Goal: Participate in discussion

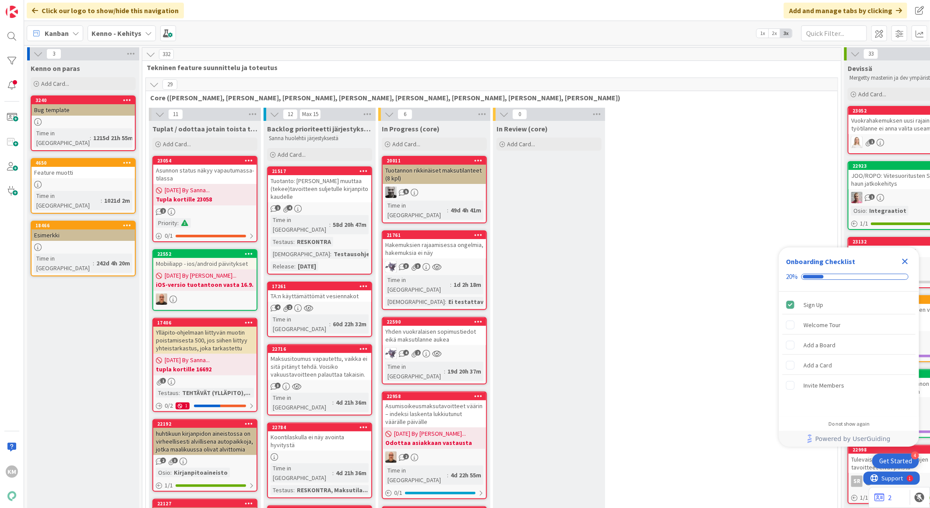
click at [124, 35] on b "Kenno - Kehitys" at bounding box center [116, 33] width 50 height 9
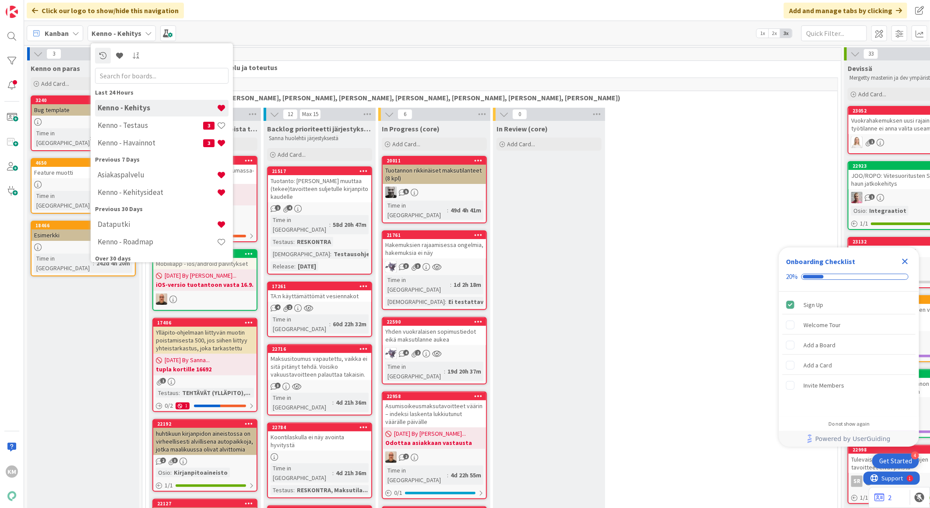
drag, startPoint x: 128, startPoint y: 28, endPoint x: 127, endPoint y: 33, distance: 5.0
click at [127, 32] on b "Kenno - Kehitys" at bounding box center [116, 33] width 50 height 9
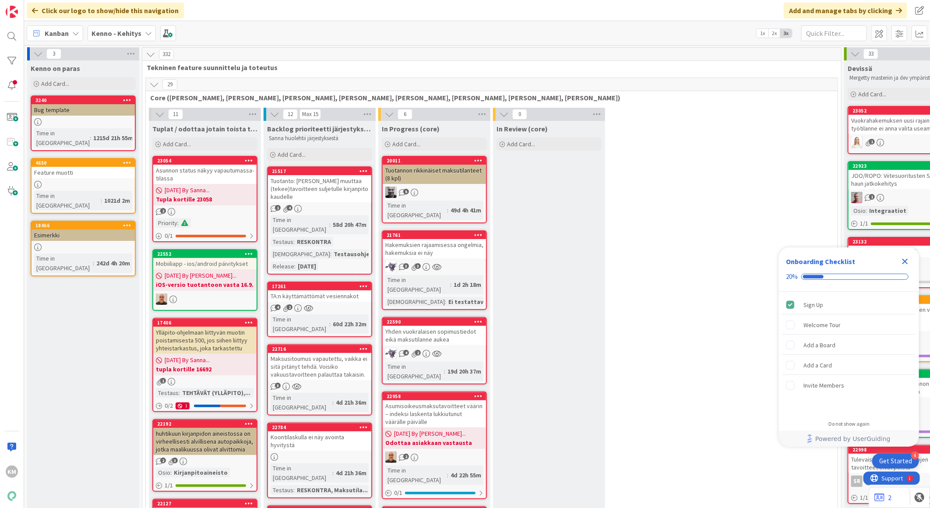
click at [127, 34] on b "Kenno - Kehitys" at bounding box center [116, 33] width 50 height 9
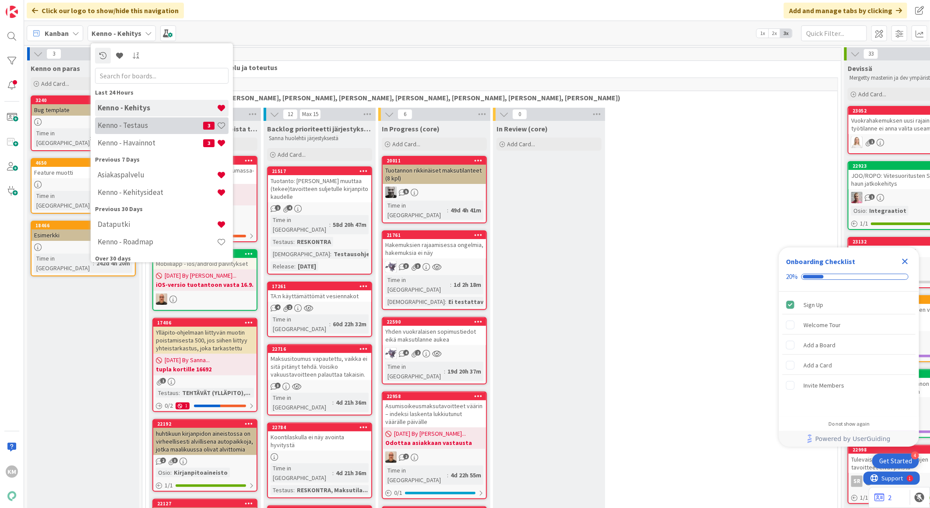
click at [139, 128] on h4 "Kenno - Testaus" at bounding box center [150, 125] width 105 height 9
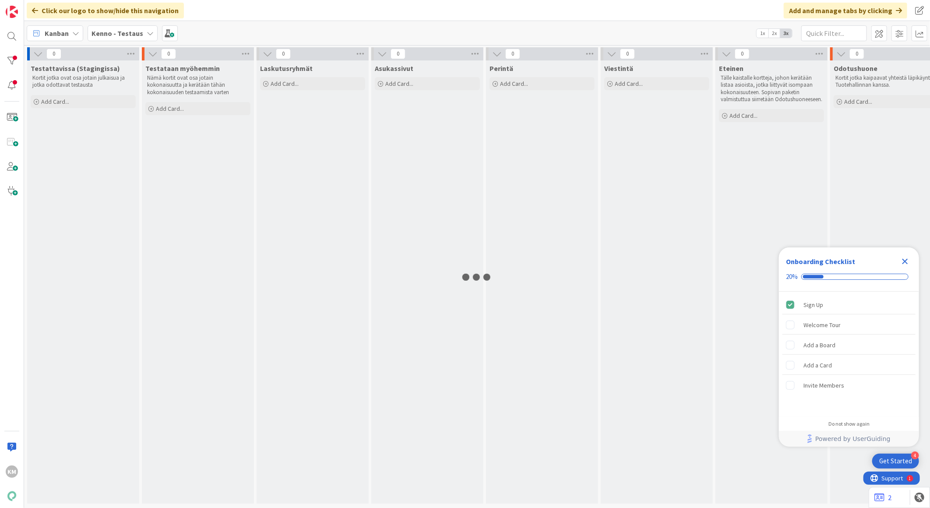
click at [137, 35] on b "Kenno - Testaus" at bounding box center [117, 33] width 52 height 9
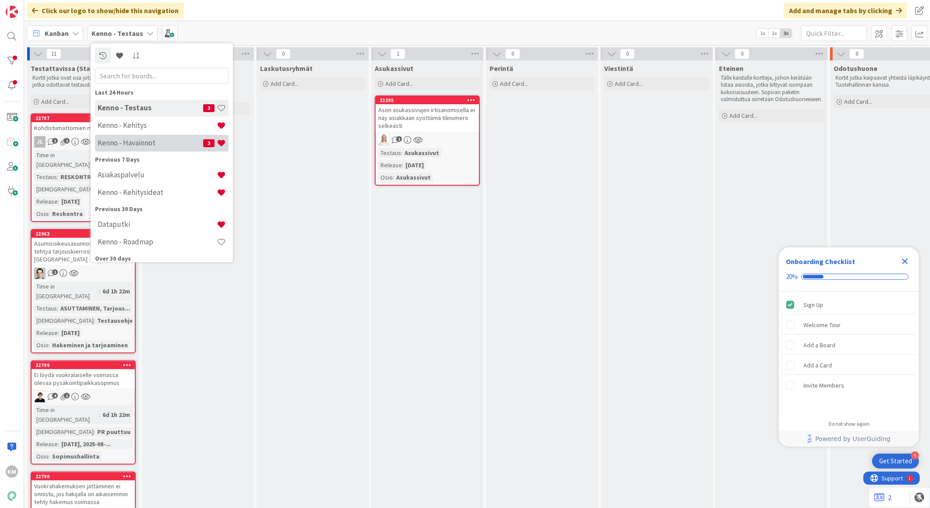
click at [127, 139] on h4 "Kenno - Havainnot" at bounding box center [150, 142] width 105 height 9
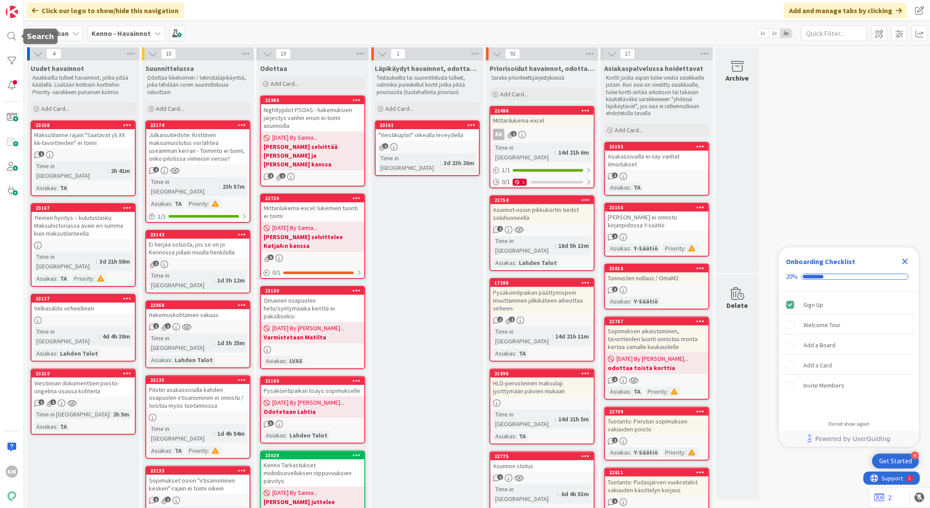
click at [1, 37] on div "KM" at bounding box center [12, 254] width 24 height 508
click at [13, 34] on div at bounding box center [12, 37] width 18 height 18
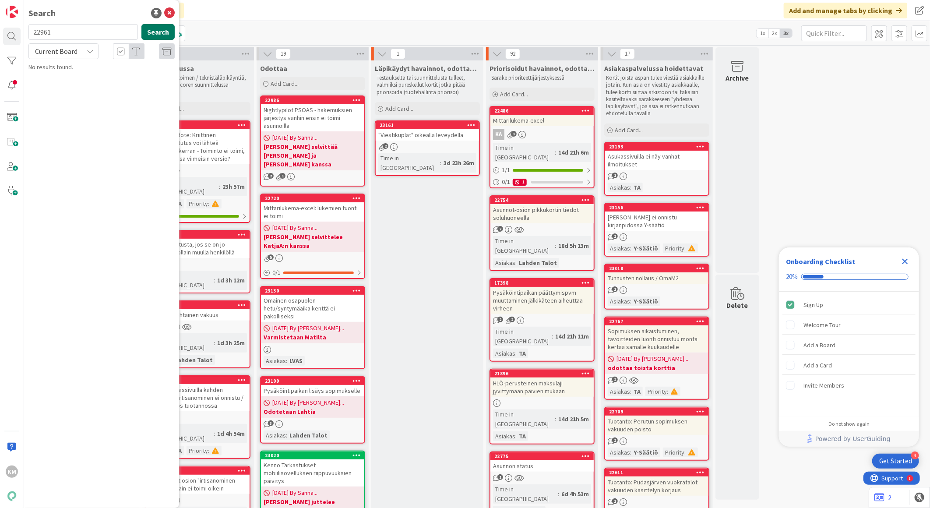
type input "22961"
click at [164, 27] on button "Search" at bounding box center [157, 32] width 33 height 16
click at [88, 53] on icon at bounding box center [90, 51] width 7 height 7
click at [78, 86] on span "All Boards" at bounding box center [78, 87] width 91 height 13
click at [88, 84] on span "Toimipisteen tietojen muutos/ uuden toimipisteen perustaminen Lassila & Tikanoja" at bounding box center [100, 81] width 118 height 17
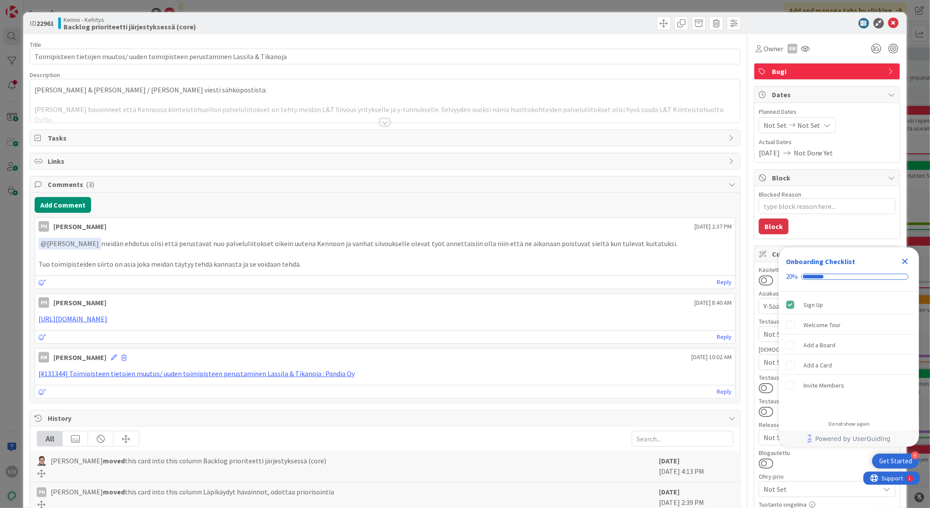
type textarea "x"
click at [79, 207] on button "Add Comment" at bounding box center [63, 205] width 56 height 16
